Goal: Task Accomplishment & Management: Manage account settings

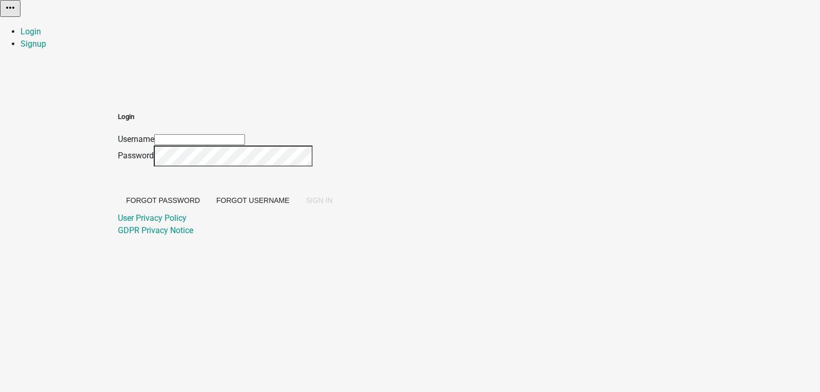
click at [245, 134] on input "Username" at bounding box center [199, 139] width 91 height 11
type input "[EMAIL_ADDRESS][DOMAIN_NAME]"
click at [298, 191] on button "SIGN IN" at bounding box center [319, 200] width 43 height 18
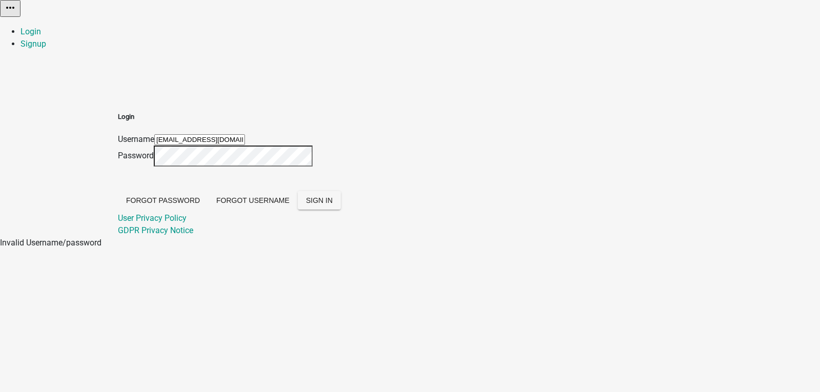
click at [223, 157] on div "Login Username [EMAIL_ADDRESS][DOMAIN_NAME] Password Forgot Password Forgot Use…" at bounding box center [410, 162] width 585 height 150
click at [298, 191] on button "SIGN IN" at bounding box center [319, 200] width 43 height 18
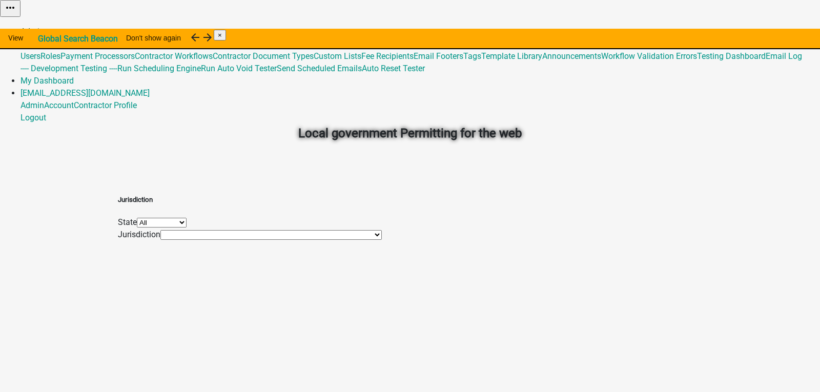
click at [44, 27] on link "Admin" at bounding box center [33, 32] width 24 height 10
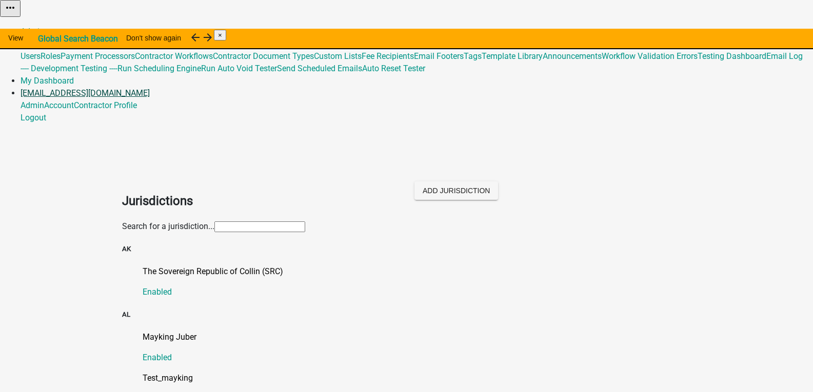
click at [150, 88] on link "[EMAIL_ADDRESS][DOMAIN_NAME]" at bounding box center [85, 93] width 129 height 10
click at [46, 123] on link "Logout" at bounding box center [34, 118] width 26 height 10
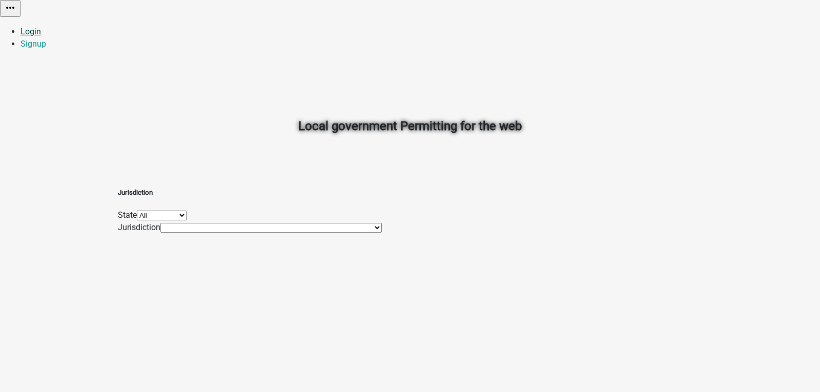
click at [41, 27] on link "Login" at bounding box center [31, 32] width 21 height 10
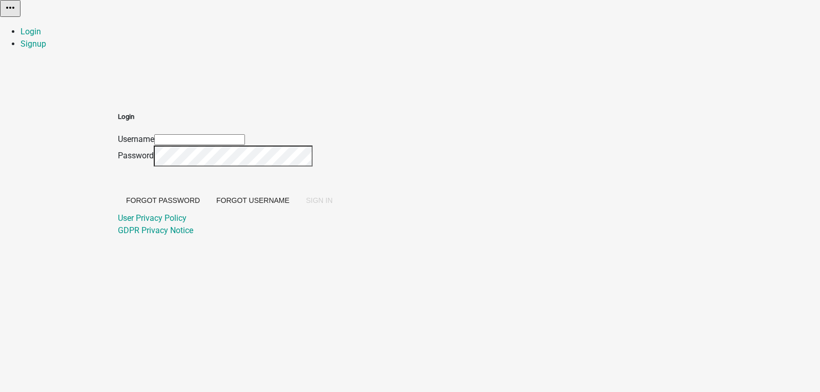
click at [245, 134] on input "Username" at bounding box center [199, 139] width 91 height 11
click at [298, 191] on button "SIGN IN" at bounding box center [319, 200] width 43 height 18
click at [245, 134] on input "Test123_SG3" at bounding box center [199, 139] width 91 height 11
type input "T"
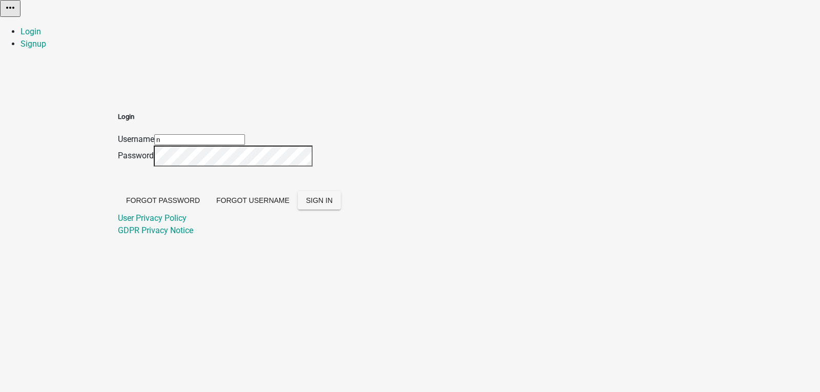
type input "[EMAIL_ADDRESS][DOMAIN_NAME]"
click at [261, 153] on div "Login Username [EMAIL_ADDRESS][DOMAIN_NAME] Password Forgot Password Forgot Use…" at bounding box center [410, 162] width 585 height 150
click at [298, 191] on button "SIGN IN" at bounding box center [319, 200] width 43 height 18
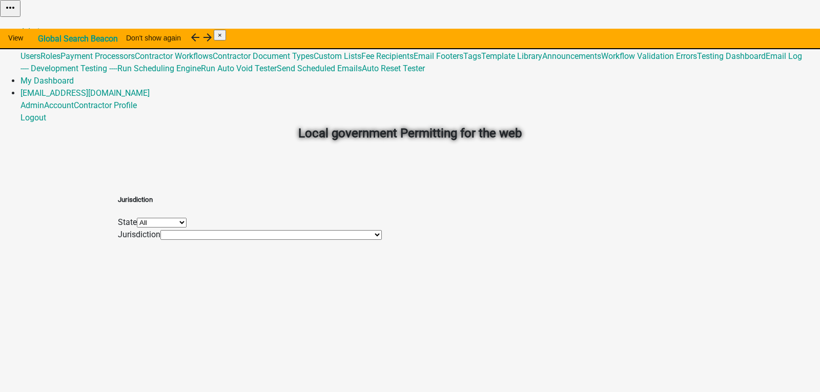
click at [58, 39] on link "Global 487" at bounding box center [39, 44] width 37 height 10
click at [41, 51] on link "Users" at bounding box center [31, 56] width 20 height 10
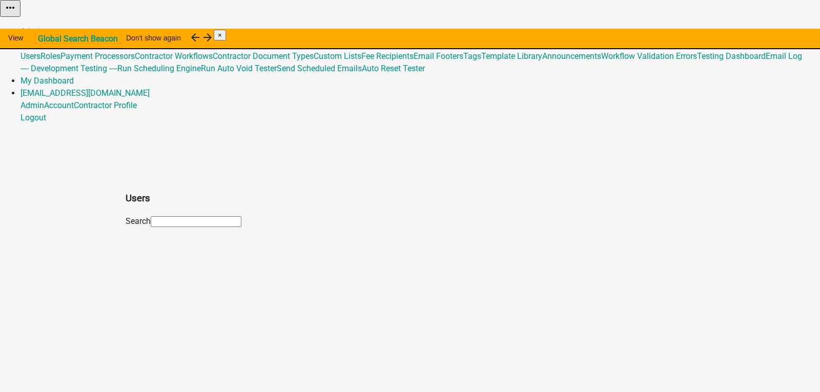
click at [163, 182] on div "Users Search" at bounding box center [410, 205] width 585 height 46
click at [168, 216] on input "text" at bounding box center [196, 221] width 91 height 11
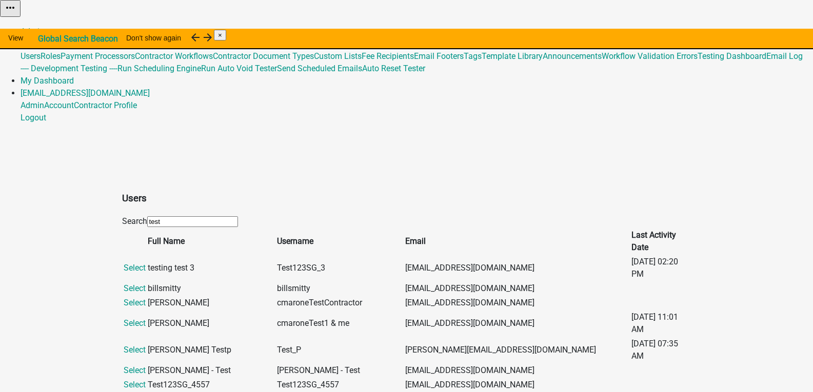
type input "test"
drag, startPoint x: 345, startPoint y: 168, endPoint x: 277, endPoint y: 169, distance: 67.7
click at [277, 255] on tr "Select testing test 3 Test123SG_3 [EMAIL_ADDRESS][DOMAIN_NAME] [DATE] 02:20 PM" at bounding box center [406, 268] width 567 height 26
copy tr "Test123SG_3"
click at [150, 88] on link "[EMAIL_ADDRESS][DOMAIN_NAME]" at bounding box center [85, 93] width 129 height 10
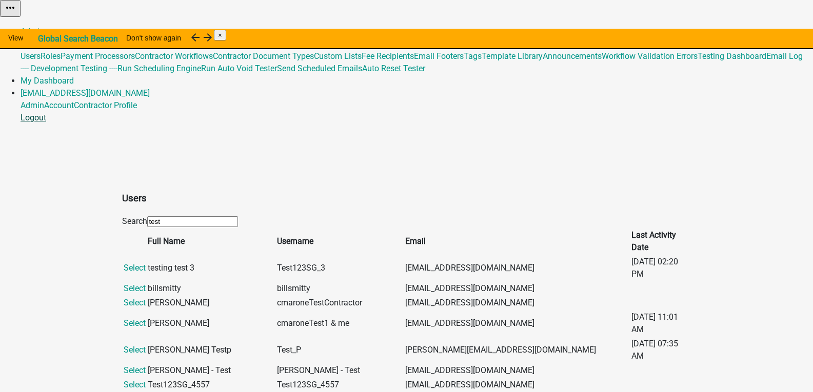
click at [46, 122] on link "Logout" at bounding box center [34, 118] width 26 height 10
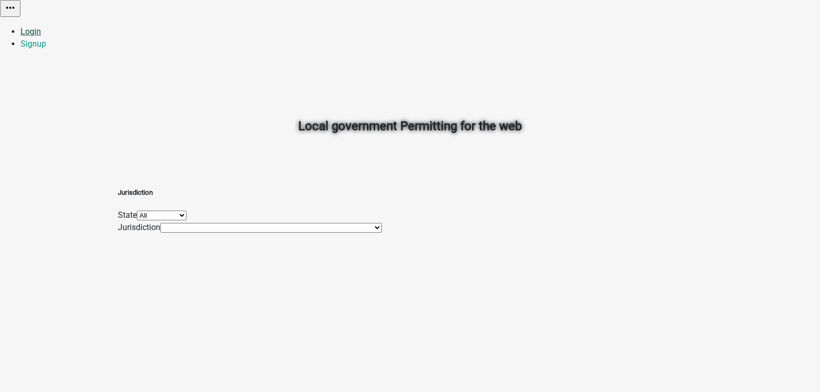
click at [41, 27] on link "Login" at bounding box center [31, 32] width 21 height 10
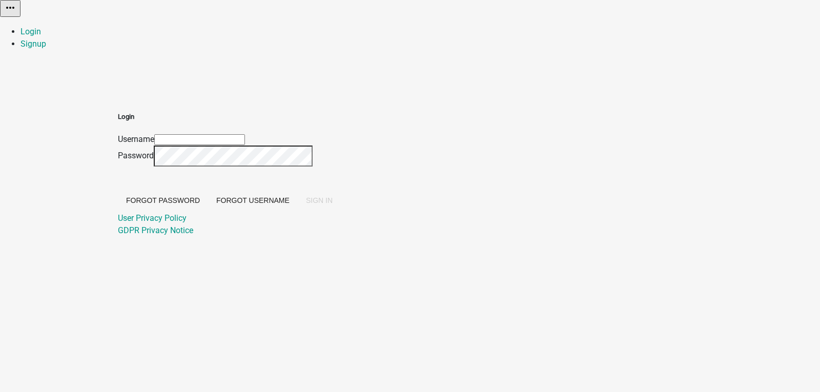
click at [245, 134] on input "Username" at bounding box center [199, 139] width 91 height 11
paste input "Test123SG_3"
drag, startPoint x: 346, startPoint y: 113, endPoint x: 267, endPoint y: 121, distance: 79.8
click at [267, 121] on div "Login Username Test123SG_3 Password Forgot Password Forgot Username SIGN IN Use…" at bounding box center [410, 162] width 585 height 150
type input "Test123SG_3"
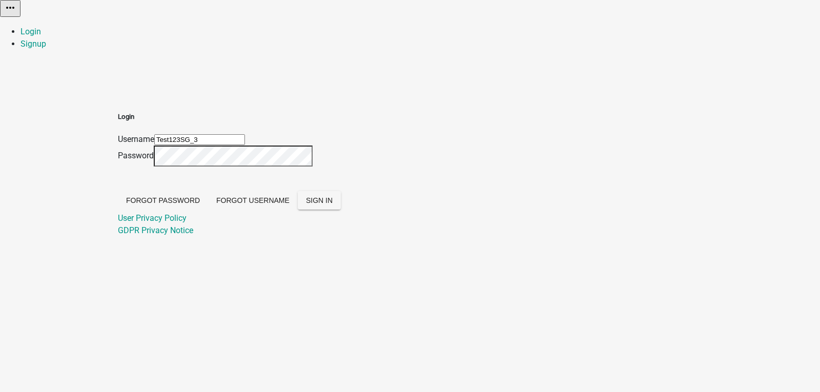
click at [298, 191] on button "SIGN IN" at bounding box center [319, 200] width 43 height 18
